Goal: Task Accomplishment & Management: Use online tool/utility

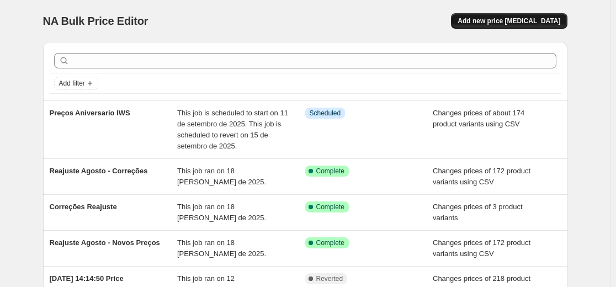
click at [541, 24] on span "Add new price [MEDICAL_DATA]" at bounding box center [508, 21] width 103 height 9
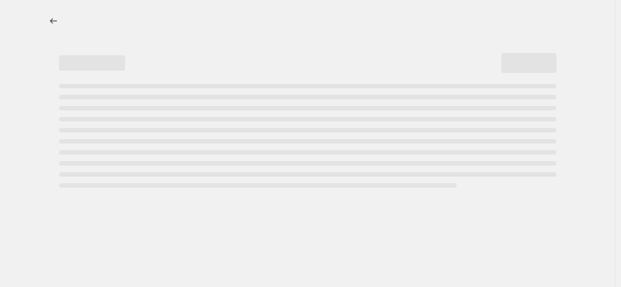
select select "percentage"
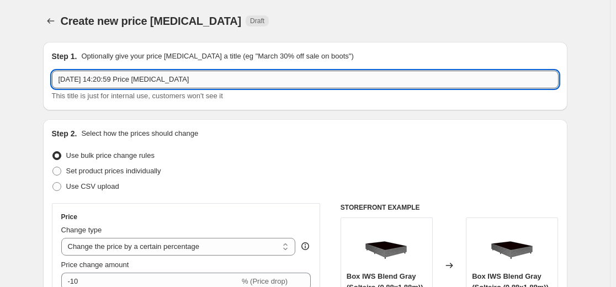
click at [178, 85] on input "[DATE] 14:20:59 Price [MEDICAL_DATA]" at bounding box center [305, 80] width 506 height 18
type input "c"
type input "k"
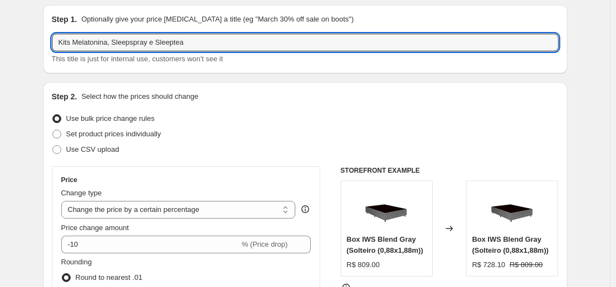
scroll to position [55, 0]
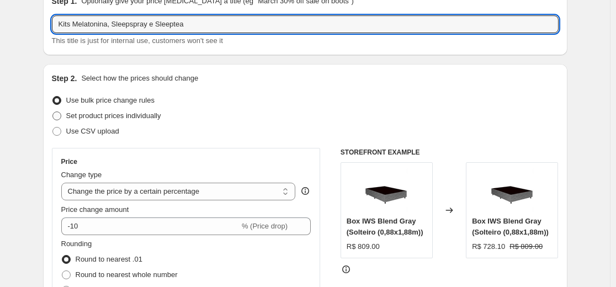
type input "Kits Melatonina, Sleepspray e Sleeptea"
click at [117, 115] on span "Set product prices individually" at bounding box center [113, 115] width 95 height 8
click at [53, 112] on input "Set product prices individually" at bounding box center [52, 111] width 1 height 1
radio input "true"
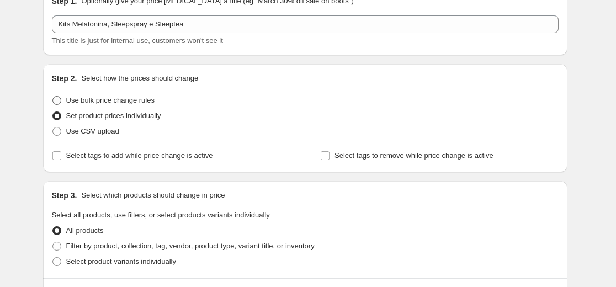
click at [117, 103] on span "Use bulk price change rules" at bounding box center [110, 100] width 88 height 8
click at [53, 97] on input "Use bulk price change rules" at bounding box center [52, 96] width 1 height 1
radio input "true"
select select "percentage"
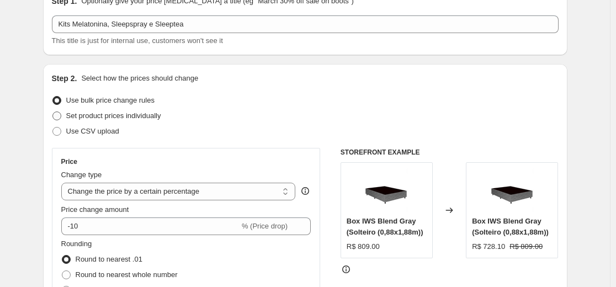
click at [83, 116] on span "Set product prices individually" at bounding box center [113, 115] width 95 height 8
click at [53, 112] on input "Set product prices individually" at bounding box center [52, 111] width 1 height 1
radio input "true"
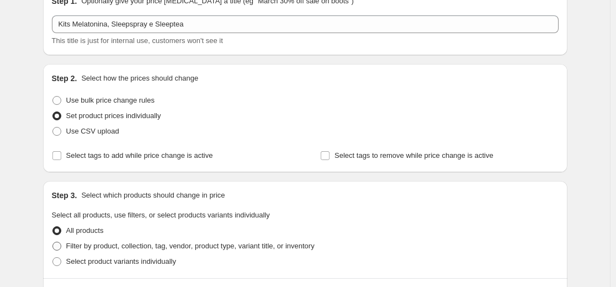
scroll to position [165, 0]
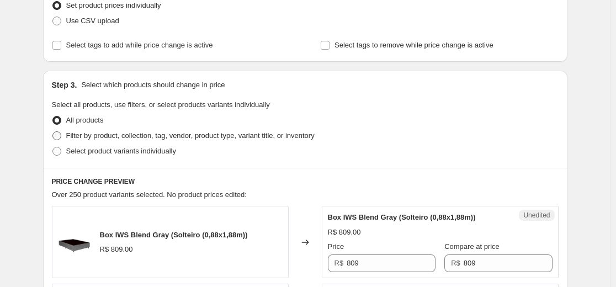
click at [117, 139] on span "Filter by product, collection, tag, vendor, product type, variant title, or inv…" at bounding box center [190, 135] width 248 height 8
click at [53, 132] on input "Filter by product, collection, tag, vendor, product type, variant title, or inv…" at bounding box center [52, 131] width 1 height 1
radio input "true"
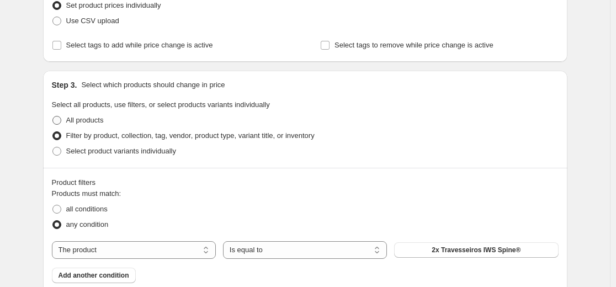
click at [98, 117] on span "All products" at bounding box center [85, 120] width 38 height 8
click at [53, 116] on input "All products" at bounding box center [52, 116] width 1 height 1
radio input "true"
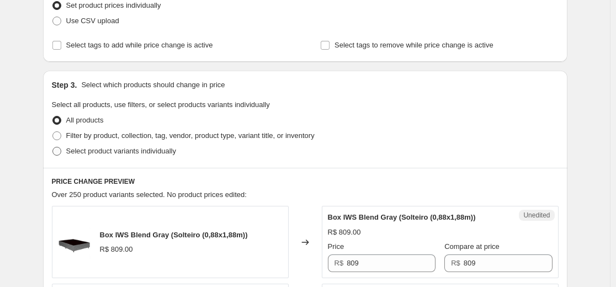
click at [107, 153] on span "Select product variants individually" at bounding box center [121, 151] width 110 height 8
click at [53, 147] on input "Select product variants individually" at bounding box center [52, 147] width 1 height 1
radio input "true"
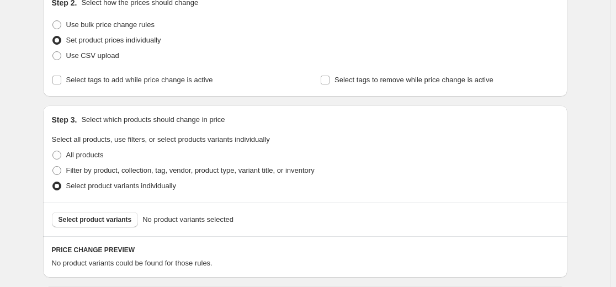
scroll to position [110, 0]
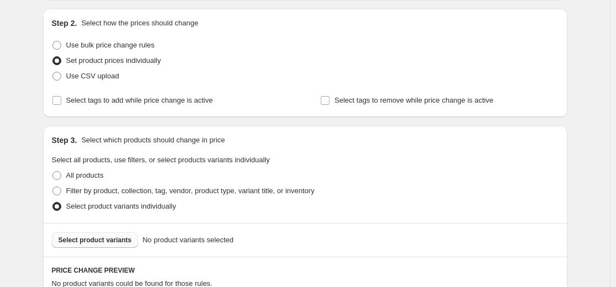
click at [108, 247] on button "Select product variants" at bounding box center [95, 239] width 87 height 15
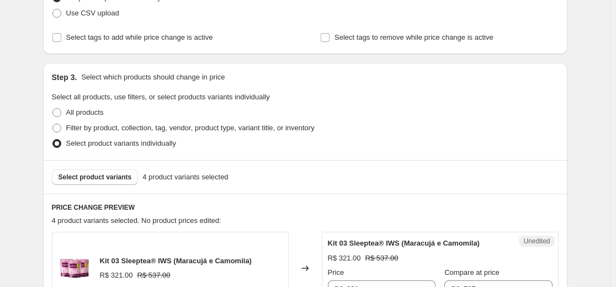
scroll to position [221, 0]
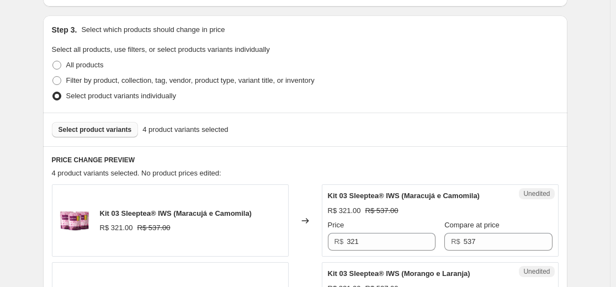
click at [100, 135] on button "Select product variants" at bounding box center [95, 129] width 87 height 15
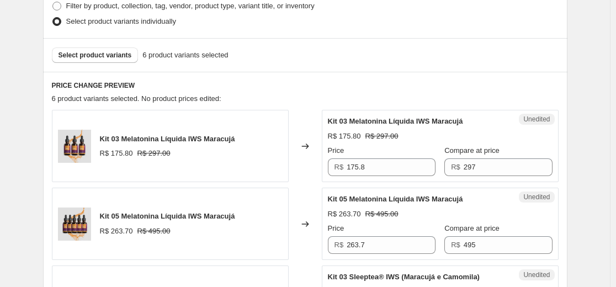
scroll to position [276, 0]
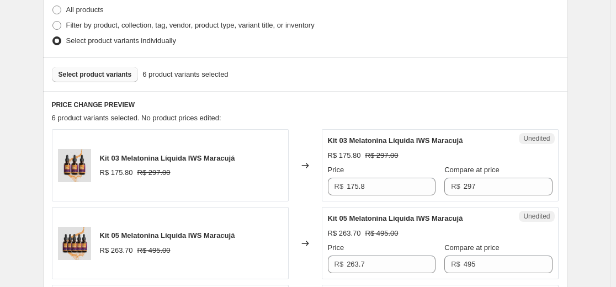
click at [98, 77] on span "Select product variants" at bounding box center [94, 74] width 73 height 9
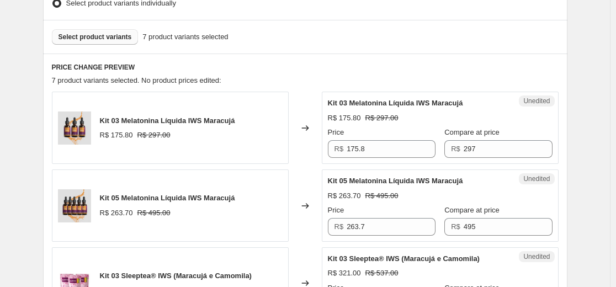
scroll to position [309, 0]
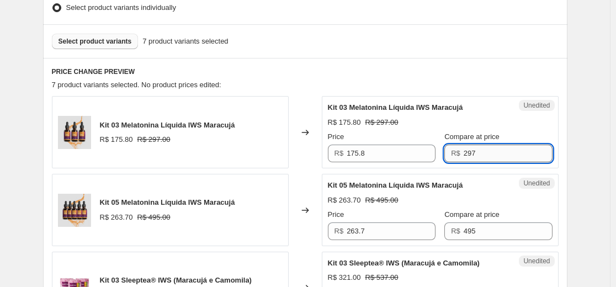
click at [463, 146] on input "297" at bounding box center [507, 154] width 89 height 18
type input "1"
type input "297"
click at [414, 149] on input "175.8" at bounding box center [390, 154] width 89 height 18
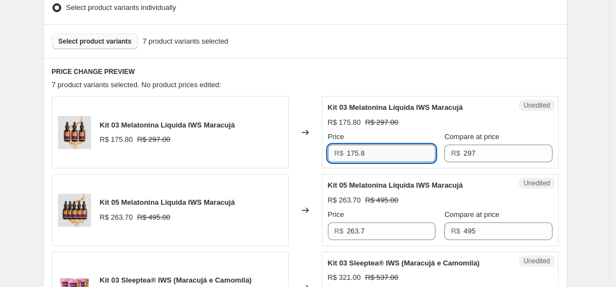
click at [411, 150] on input "175.8" at bounding box center [390, 154] width 89 height 18
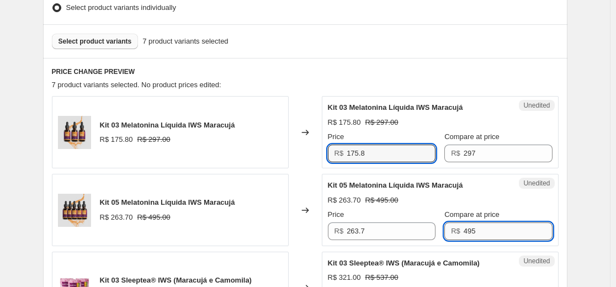
click at [475, 227] on input "495" at bounding box center [507, 231] width 89 height 18
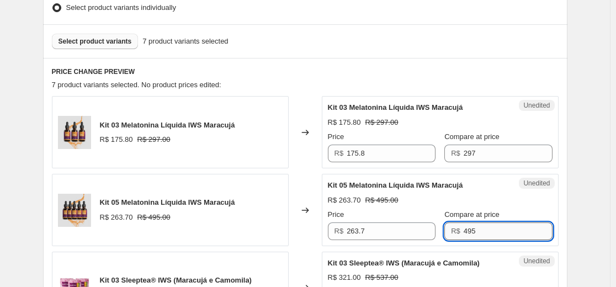
click at [475, 227] on input "495" at bounding box center [507, 231] width 89 height 18
click at [384, 240] on div "Unedited Kit 05 Melatonina Líquida IWS Maracujá R$ 263.70 R$ 495.00 Price R$ 26…" at bounding box center [440, 210] width 237 height 72
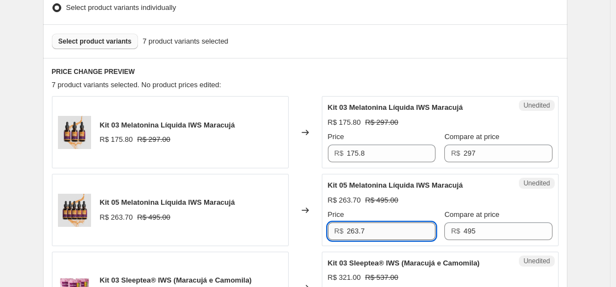
click at [377, 232] on input "263.7" at bounding box center [390, 231] width 89 height 18
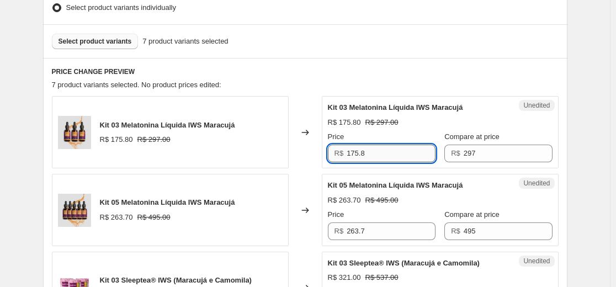
click at [386, 158] on input "175.8" at bounding box center [390, 154] width 89 height 18
type input "138.58"
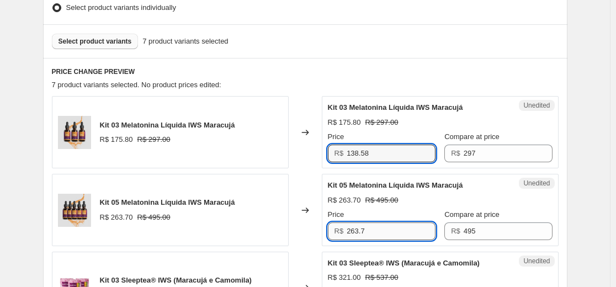
click at [393, 226] on input "263.7" at bounding box center [390, 231] width 89 height 18
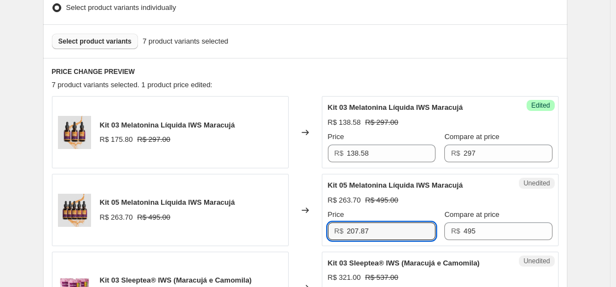
type input "207.87"
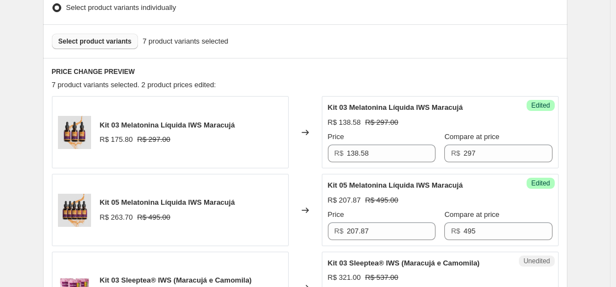
click at [413, 206] on div "Kit 05 Melatonina Líquida IWS Maracujá R$ 207.87 R$ 495.00 Price R$ 207.87 Comp…" at bounding box center [440, 210] width 224 height 60
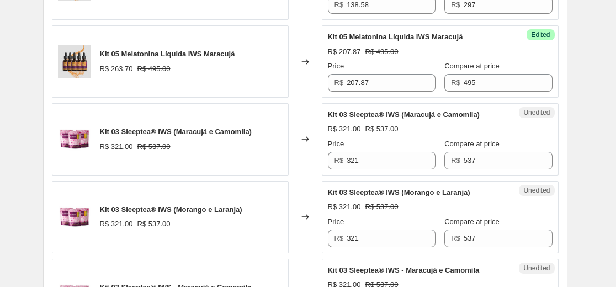
scroll to position [474, 0]
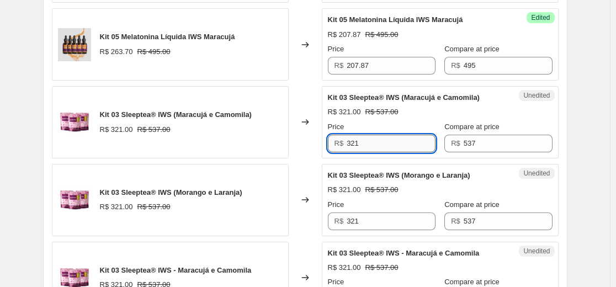
click at [372, 149] on input "321" at bounding box center [390, 144] width 89 height 18
type input "250.58"
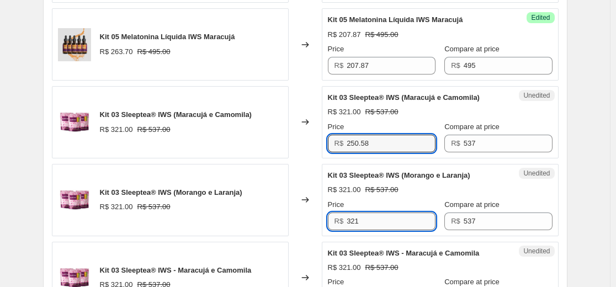
click at [371, 217] on input "321" at bounding box center [390, 221] width 89 height 18
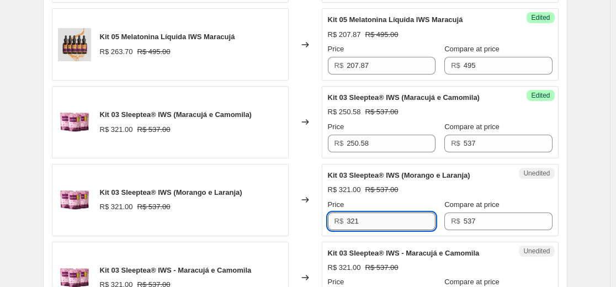
click at [371, 217] on input "321" at bounding box center [390, 221] width 89 height 18
type input "250.58"
click at [593, 146] on div "Create new price change job. This page is ready Create new price change job Dra…" at bounding box center [304, 99] width 609 height 1147
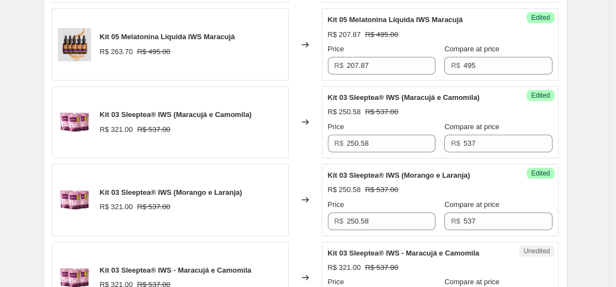
scroll to position [585, 0]
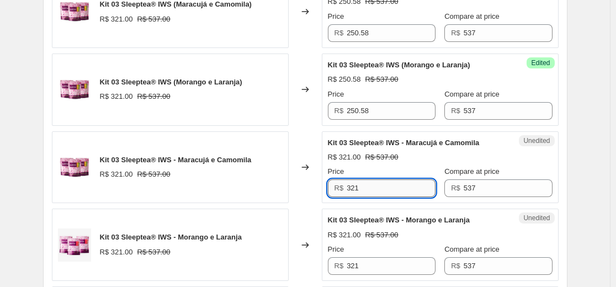
click at [380, 184] on input "321" at bounding box center [390, 188] width 89 height 18
type input "250.58"
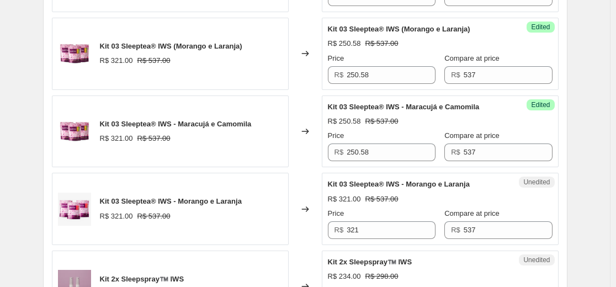
scroll to position [640, 0]
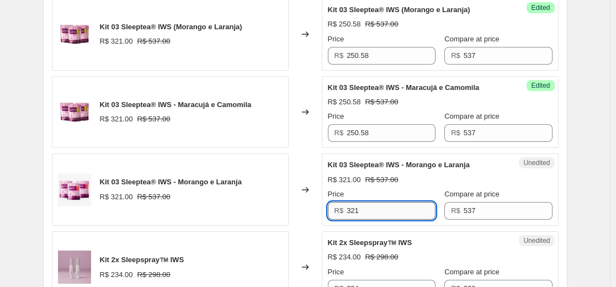
click at [371, 206] on input "321" at bounding box center [390, 211] width 89 height 18
type input "250.58"
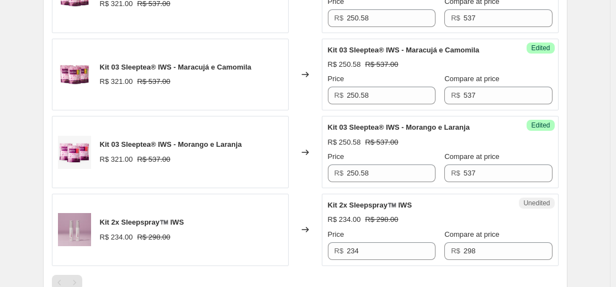
scroll to position [695, 0]
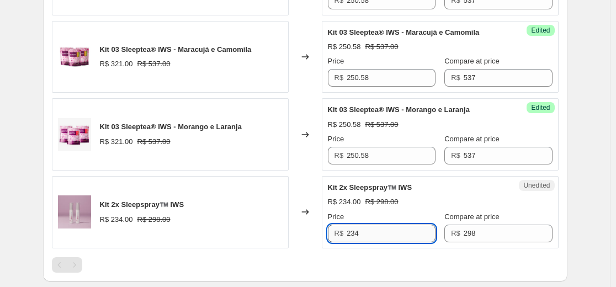
click at [382, 236] on input "234" at bounding box center [390, 233] width 89 height 18
click at [381, 236] on input "234" at bounding box center [390, 233] width 89 height 18
type input "187.72"
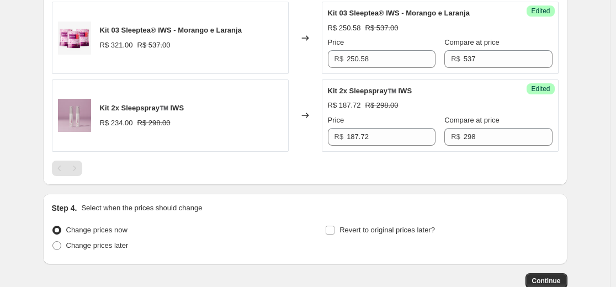
scroll to position [860, 0]
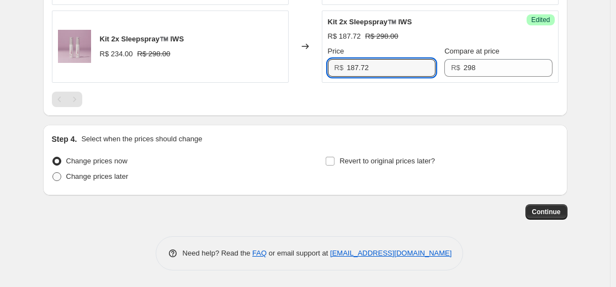
click at [95, 176] on span "Change prices later" at bounding box center [97, 176] width 62 height 8
click at [53, 173] on input "Change prices later" at bounding box center [52, 172] width 1 height 1
radio input "true"
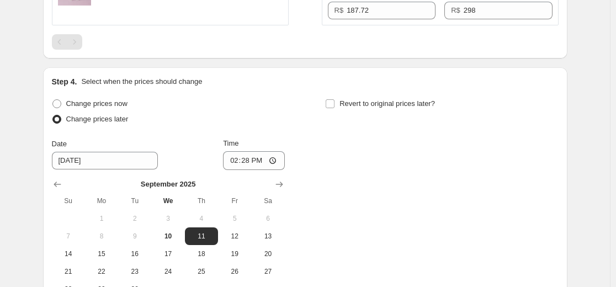
scroll to position [971, 0]
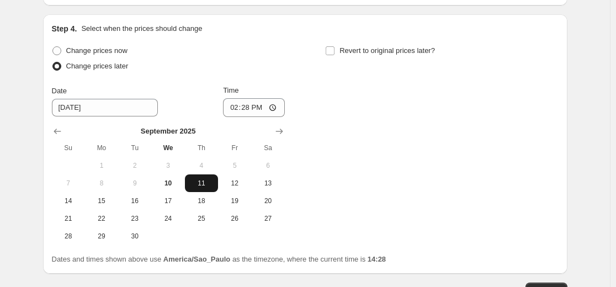
click at [201, 181] on span "11" at bounding box center [201, 183] width 24 height 9
click at [255, 105] on input "14:28" at bounding box center [254, 107] width 62 height 19
type input "00:01"
click at [317, 154] on div "Change prices now Change prices later Date 9/11/2025 Time 00:01 September 2025 …" at bounding box center [305, 144] width 506 height 202
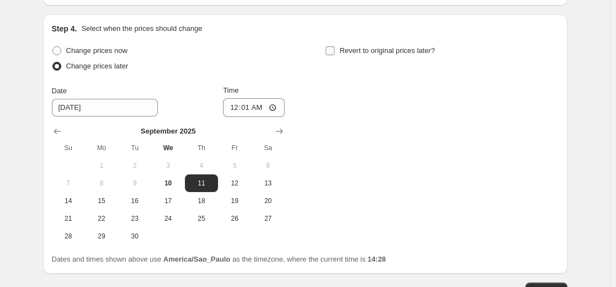
click at [334, 46] on input "Revert to original prices later?" at bounding box center [329, 50] width 9 height 9
checkbox input "true"
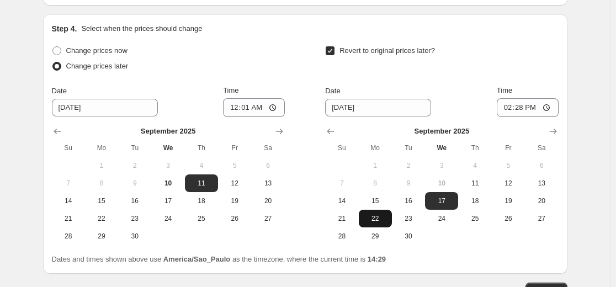
click at [379, 222] on span "22" at bounding box center [375, 218] width 24 height 9
type input "9/22/2025"
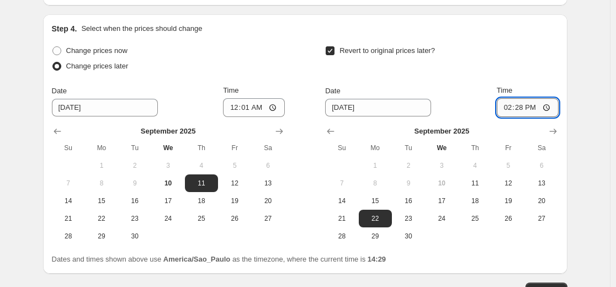
click at [517, 110] on input "14:28" at bounding box center [527, 107] width 62 height 19
type input "00:01"
click at [340, 82] on div "Revert to original prices later? Date 9/22/2025 Time 00:01 September 2025 Su Mo…" at bounding box center [441, 144] width 233 height 202
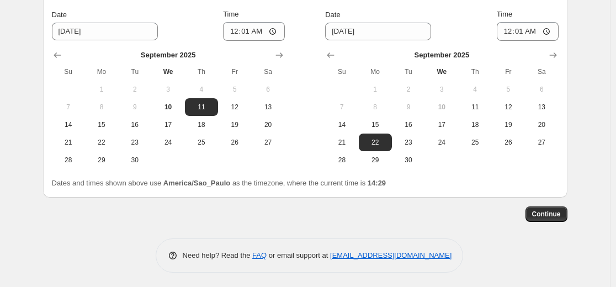
scroll to position [1049, 0]
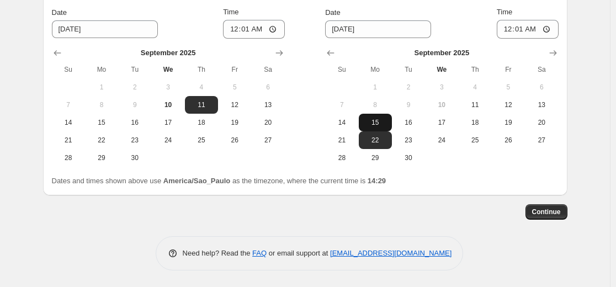
click at [378, 122] on span "15" at bounding box center [375, 122] width 24 height 9
type input "9/15/2025"
click at [541, 211] on span "Continue" at bounding box center [546, 211] width 29 height 9
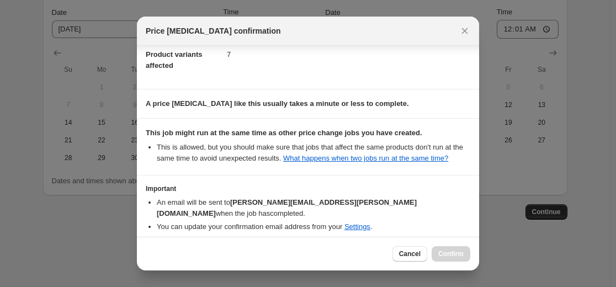
scroll to position [106, 0]
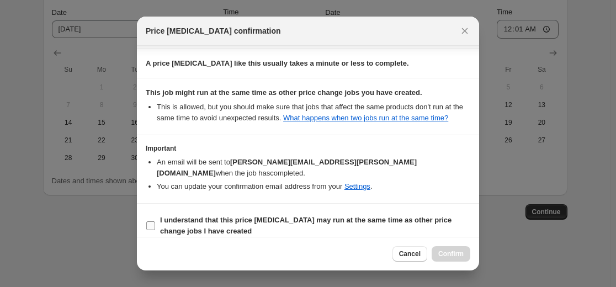
click at [152, 221] on input "I understand that this price change job may run at the same time as other price…" at bounding box center [150, 225] width 9 height 9
checkbox input "true"
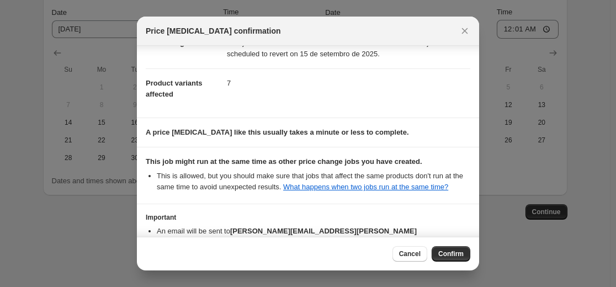
scroll to position [55, 0]
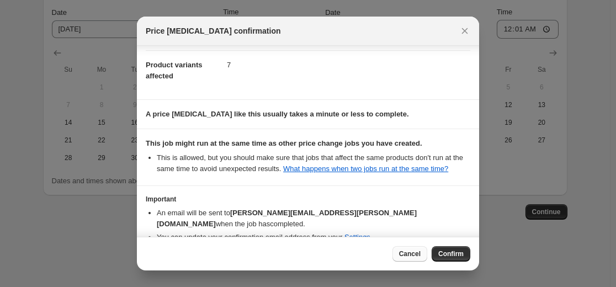
click at [403, 251] on span "Cancel" at bounding box center [410, 253] width 22 height 9
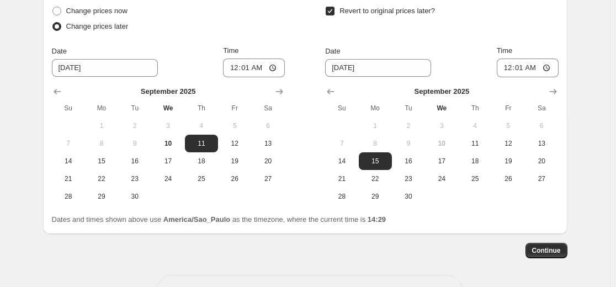
scroll to position [994, 0]
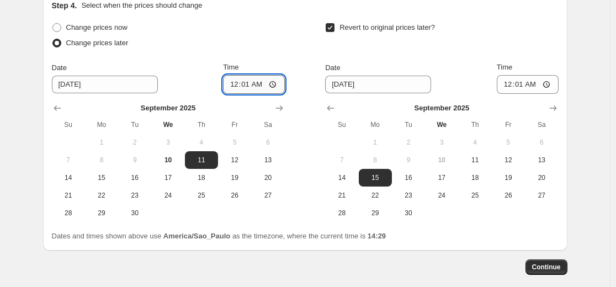
click at [270, 85] on input "00:01" at bounding box center [254, 84] width 62 height 19
type input "00:02"
click at [288, 44] on div "Change prices now Change prices later Date 9/11/2025 Time 00:02 September 2025 …" at bounding box center [305, 121] width 506 height 202
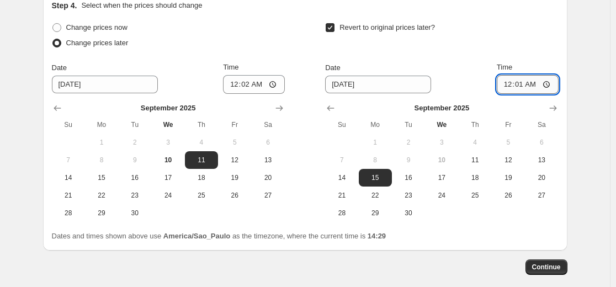
click at [533, 83] on input "00:01" at bounding box center [527, 84] width 62 height 19
click at [539, 82] on input "00:01" at bounding box center [527, 84] width 62 height 19
click at [552, 88] on input "00:01" at bounding box center [527, 84] width 62 height 19
type input "00:02"
click at [512, 264] on div "Continue" at bounding box center [305, 266] width 524 height 15
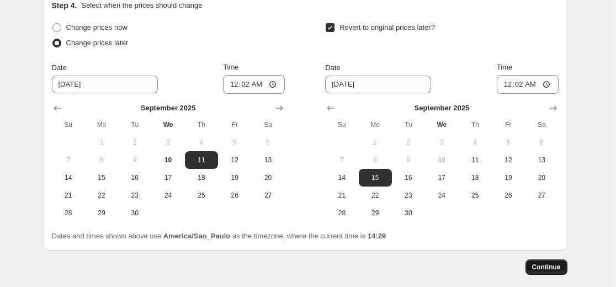
click at [552, 271] on button "Continue" at bounding box center [546, 266] width 42 height 15
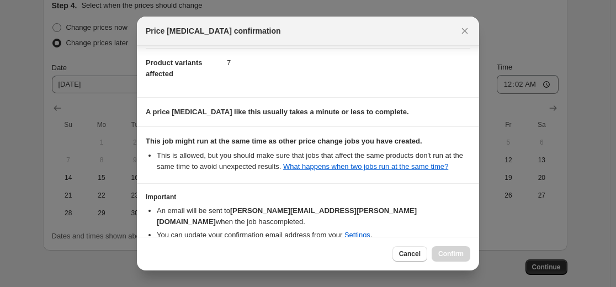
scroll to position [106, 0]
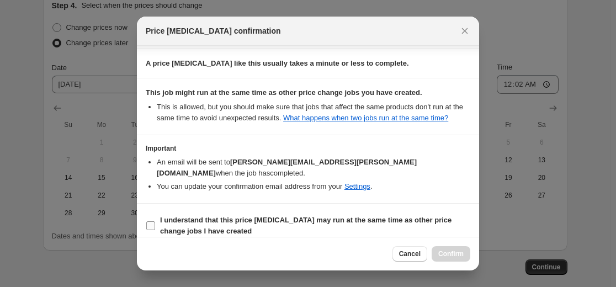
click at [147, 221] on span ":r24:" at bounding box center [151, 226] width 10 height 10
click at [153, 221] on input "I understand that this price change job may run at the same time as other price…" at bounding box center [150, 225] width 9 height 9
checkbox input "true"
click at [457, 248] on button "Confirm" at bounding box center [450, 253] width 39 height 15
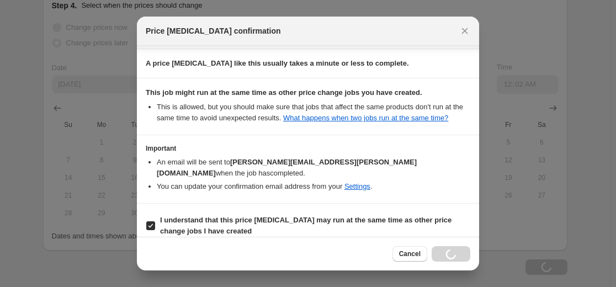
type input "Kits Melatonina, Sleepspray e Sleeptea"
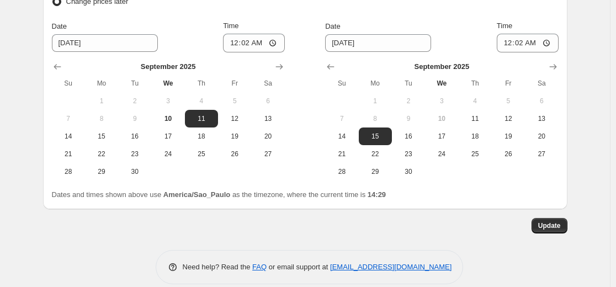
scroll to position [1116, 0]
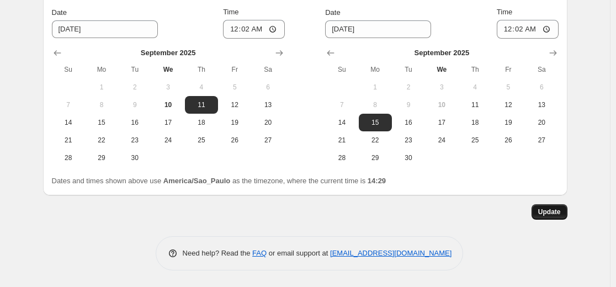
click at [549, 214] on span "Update" at bounding box center [549, 211] width 23 height 9
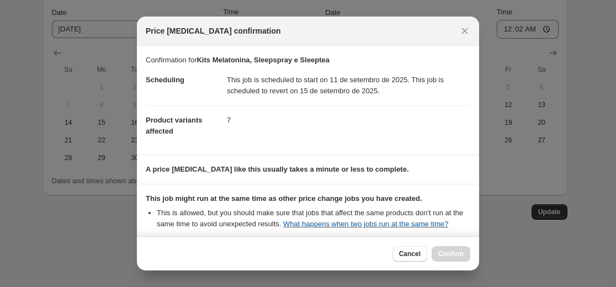
click at [404, 256] on span "Cancel" at bounding box center [410, 253] width 22 height 9
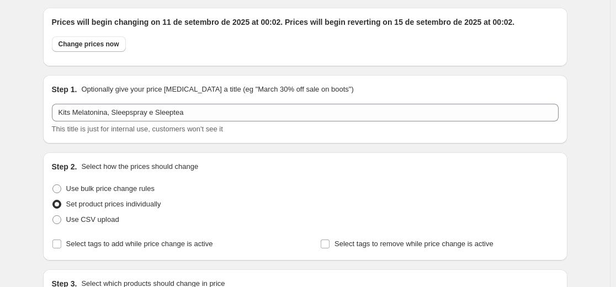
scroll to position [0, 0]
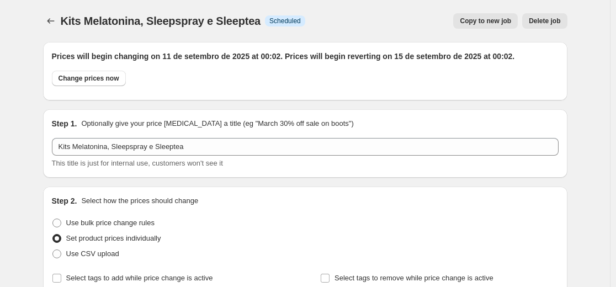
click at [56, 21] on icon "Price change jobs" at bounding box center [50, 20] width 11 height 11
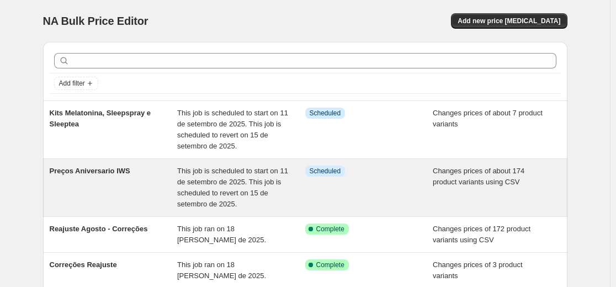
click at [163, 183] on div "Preços Aniversario IWS" at bounding box center [114, 187] width 128 height 44
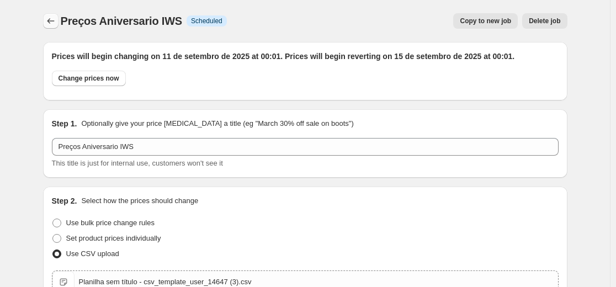
click at [51, 23] on icon "Price change jobs" at bounding box center [50, 20] width 11 height 11
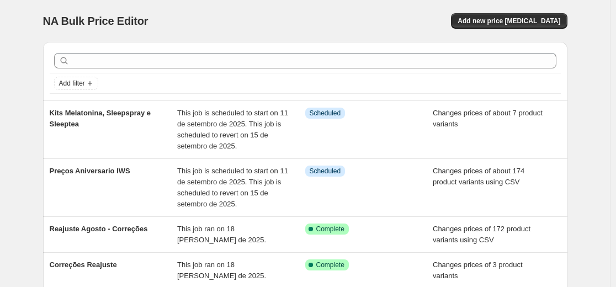
click at [295, 25] on div "NA Bulk Price Editor" at bounding box center [169, 20] width 252 height 15
